Goal: Find contact information: Find contact information

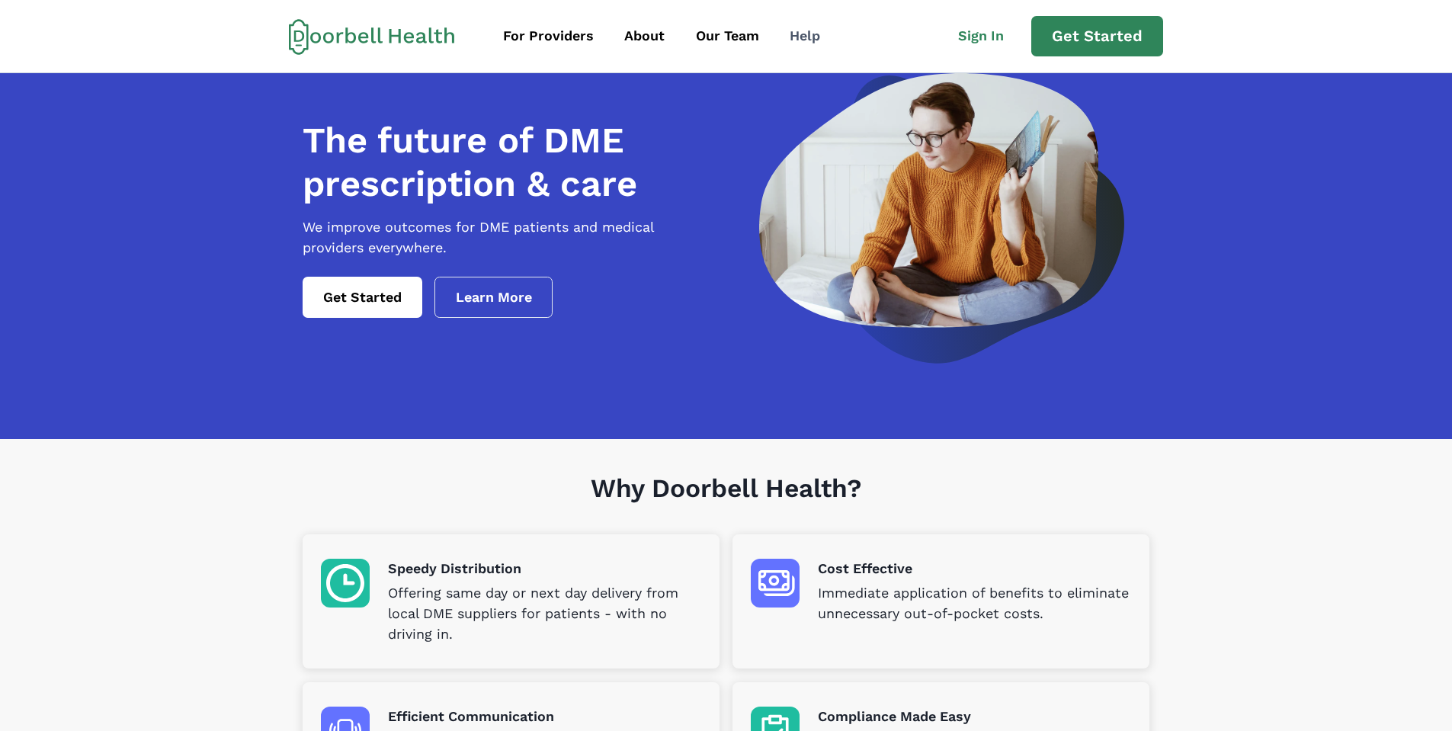
click at [799, 34] on div "Help" at bounding box center [805, 36] width 30 height 21
click at [652, 38] on div "About" at bounding box center [644, 36] width 40 height 21
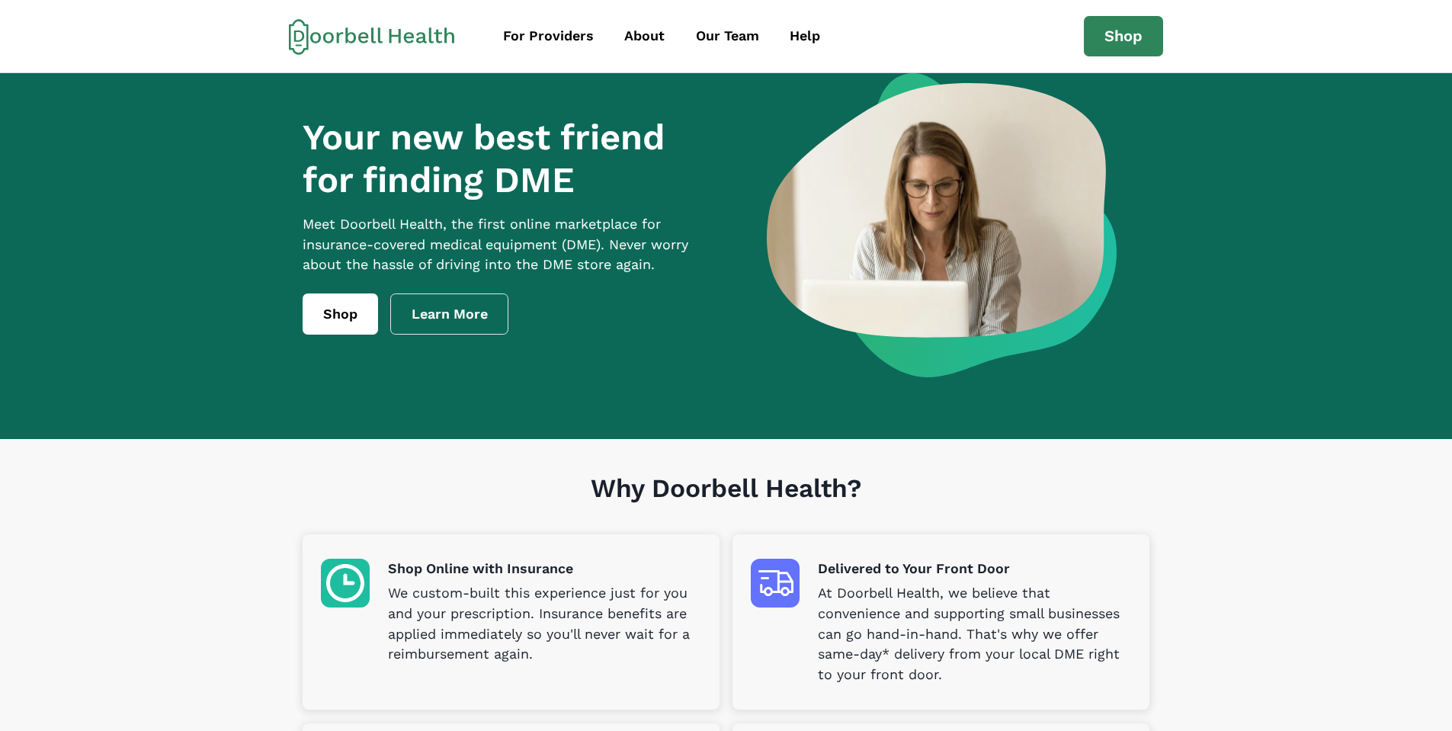
click at [404, 34] on icon at bounding box center [372, 36] width 166 height 37
click at [457, 320] on link "Learn More" at bounding box center [449, 313] width 119 height 41
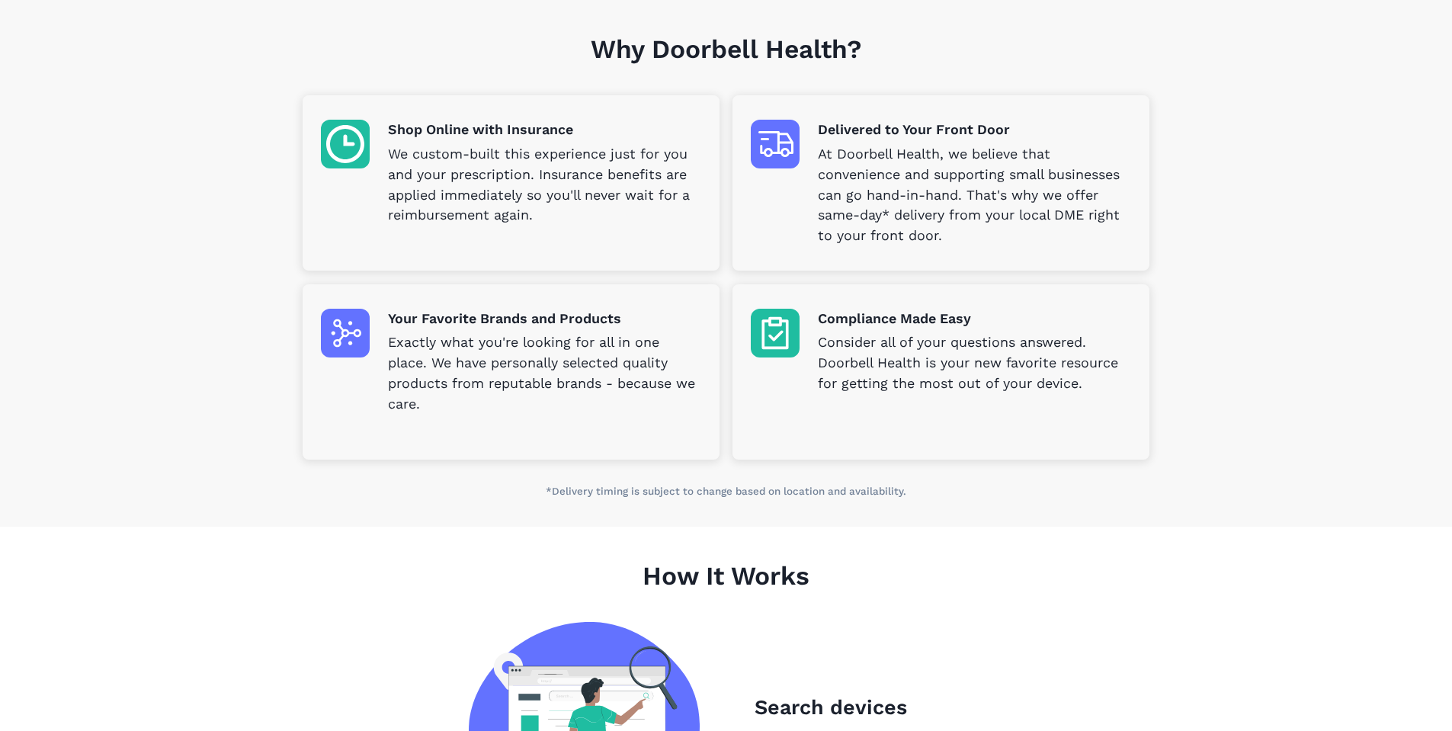
click at [973, 155] on p "At Doorbell Health, we believe that convenience and supporting small businesses…" at bounding box center [974, 195] width 313 height 102
click at [789, 137] on img at bounding box center [775, 144] width 49 height 49
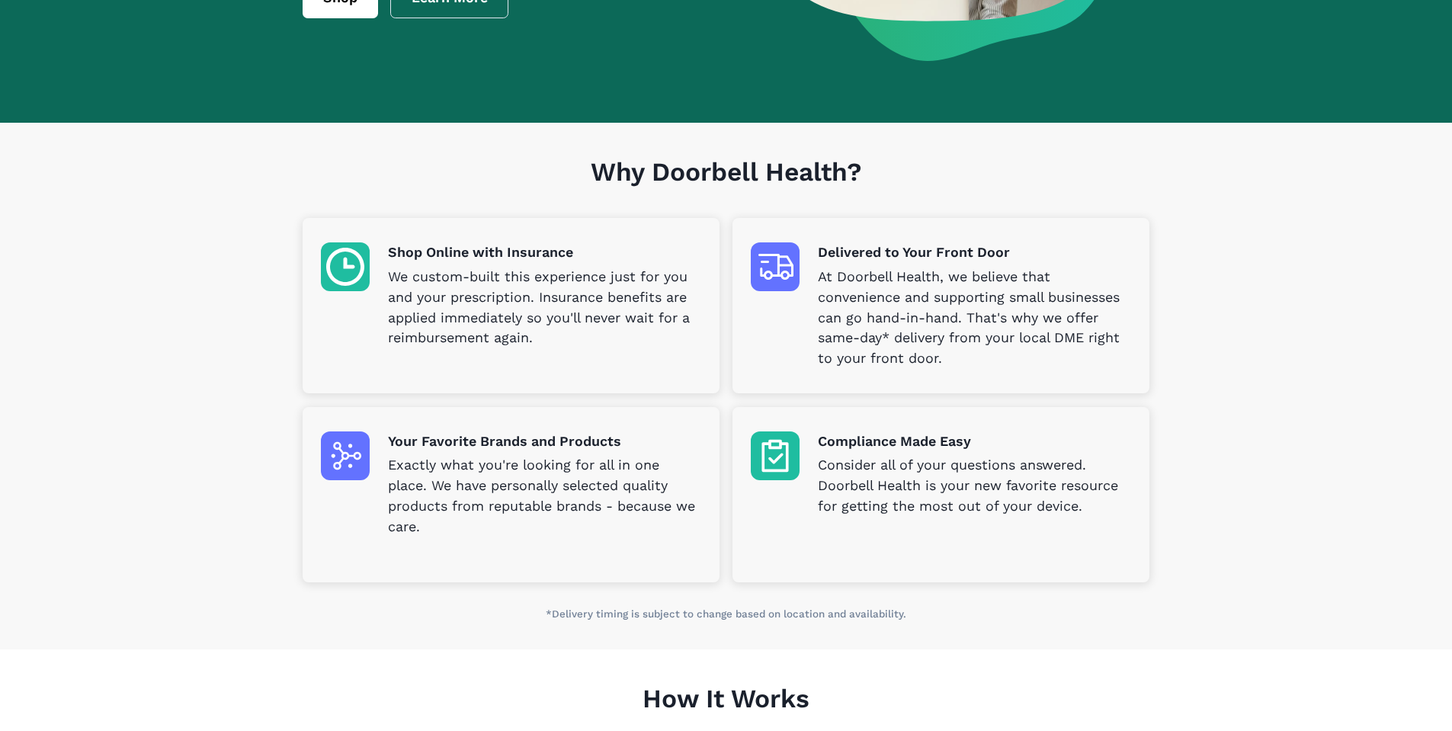
scroll to position [0, 0]
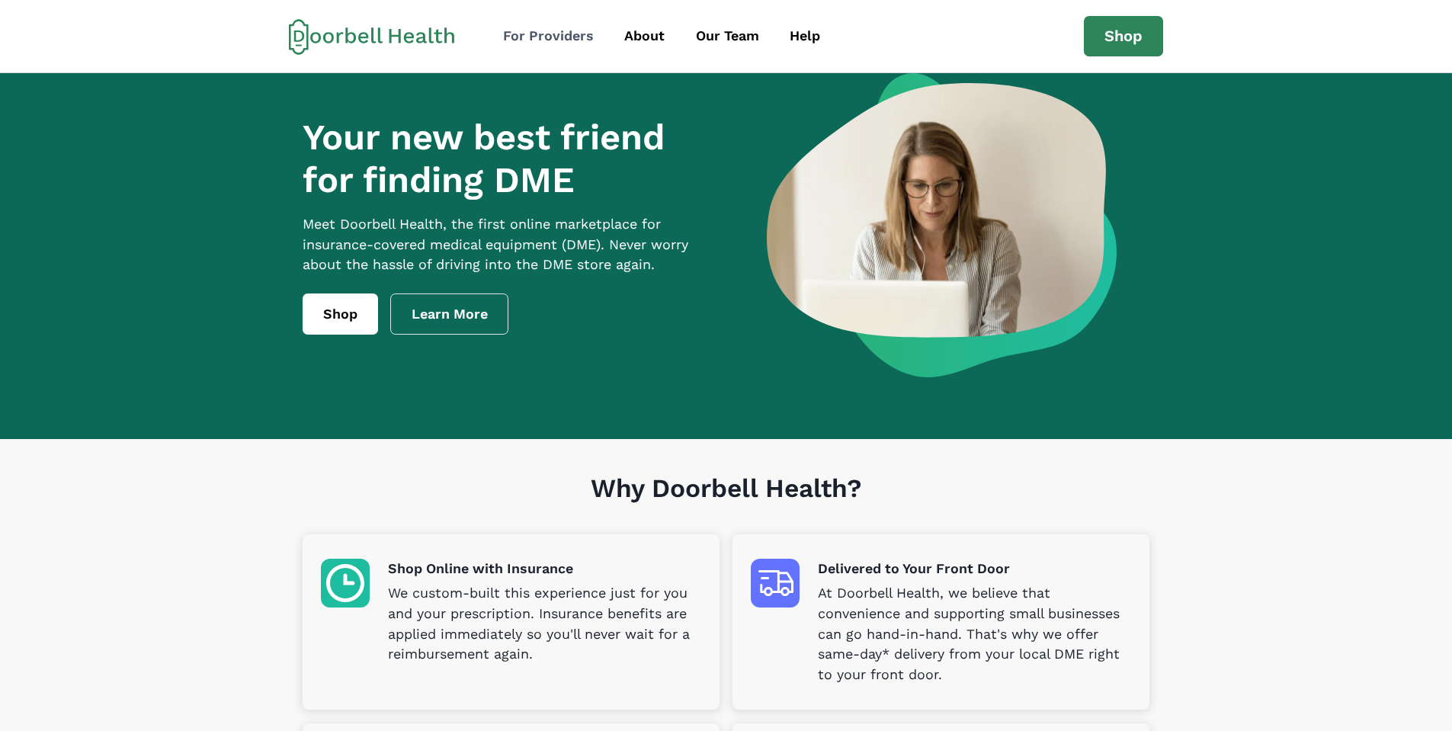
click at [540, 36] on div "For Providers" at bounding box center [548, 36] width 91 height 21
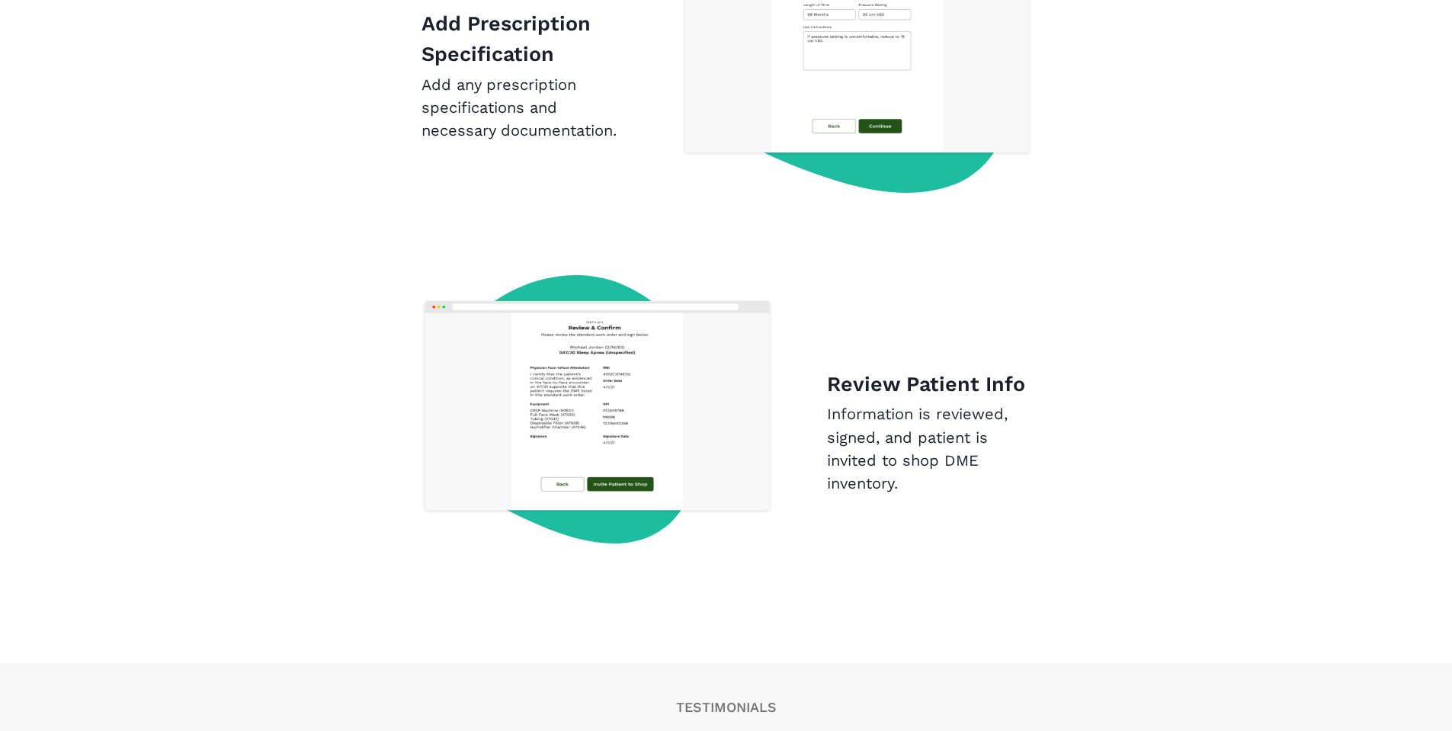
scroll to position [2083, 0]
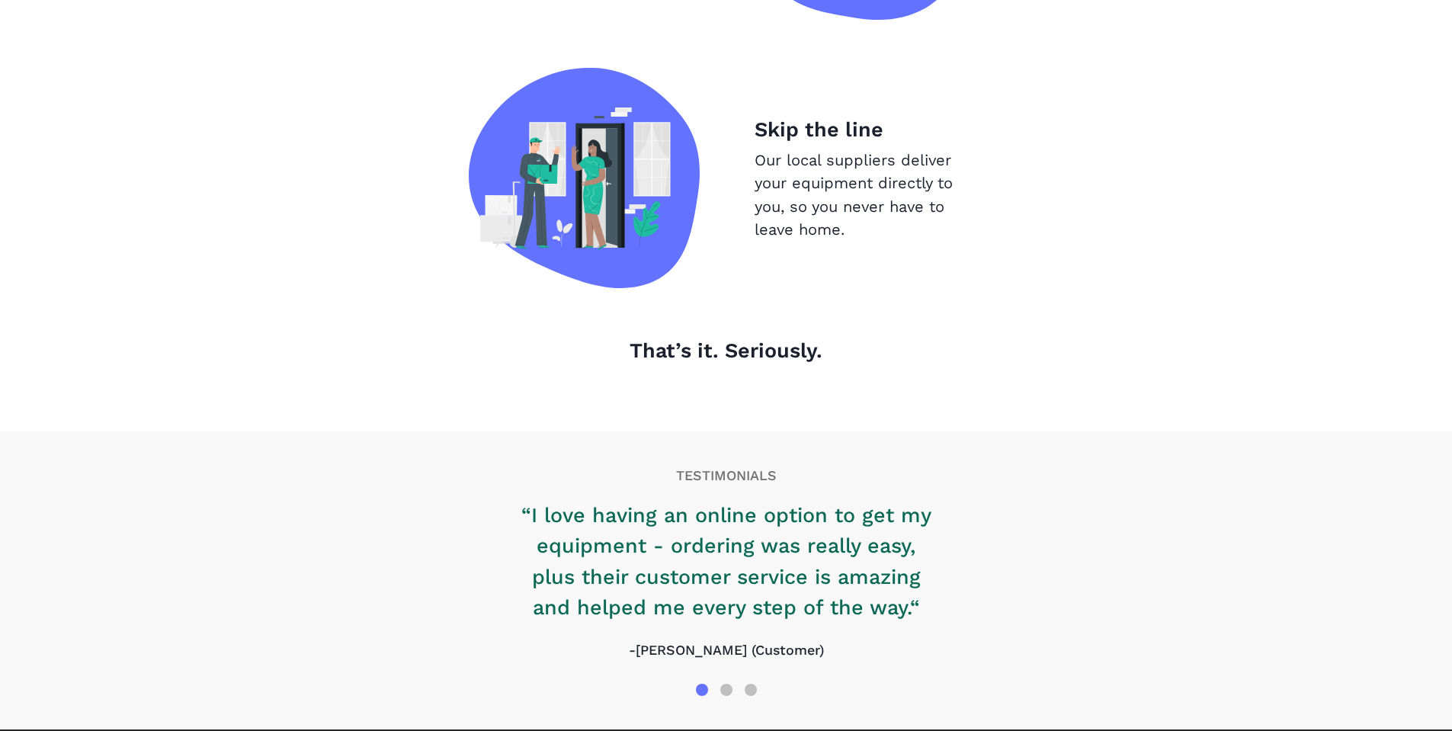
scroll to position [1612, 0]
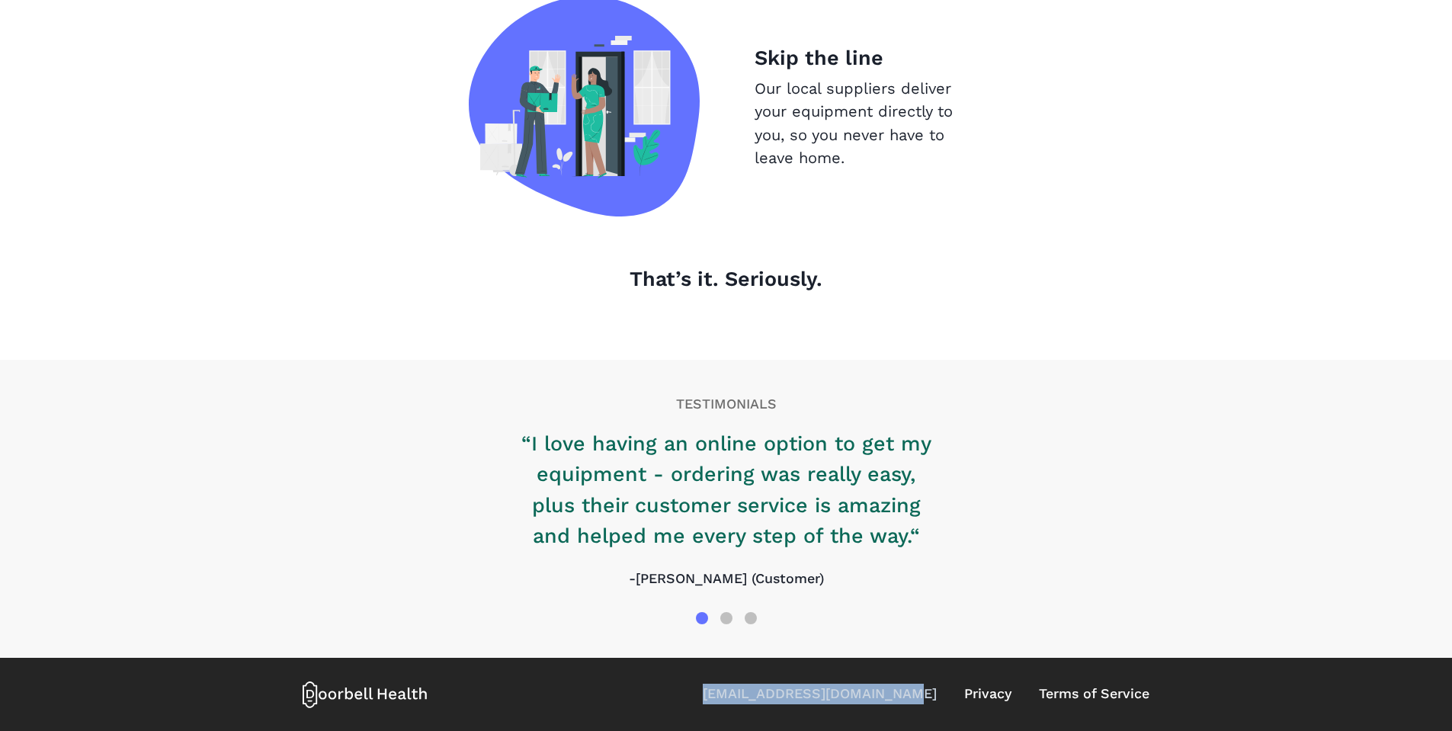
drag, startPoint x: 939, startPoint y: 691, endPoint x: 746, endPoint y: 695, distance: 192.9
click at [740, 696] on div "[EMAIL_ADDRESS][DOMAIN_NAME] Privacy Terms of Service" at bounding box center [926, 694] width 447 height 21
copy link "[EMAIL_ADDRESS][DOMAIN_NAME]"
